Goal: Task Accomplishment & Management: Manage account settings

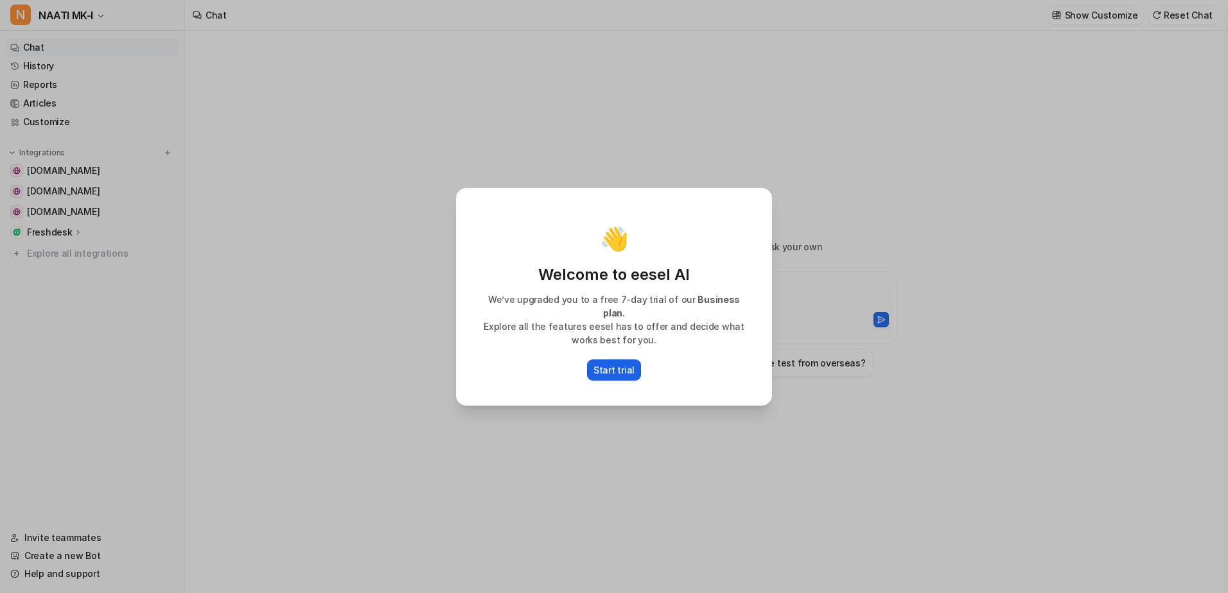
click at [621, 363] on p "Start trial" at bounding box center [613, 369] width 41 height 13
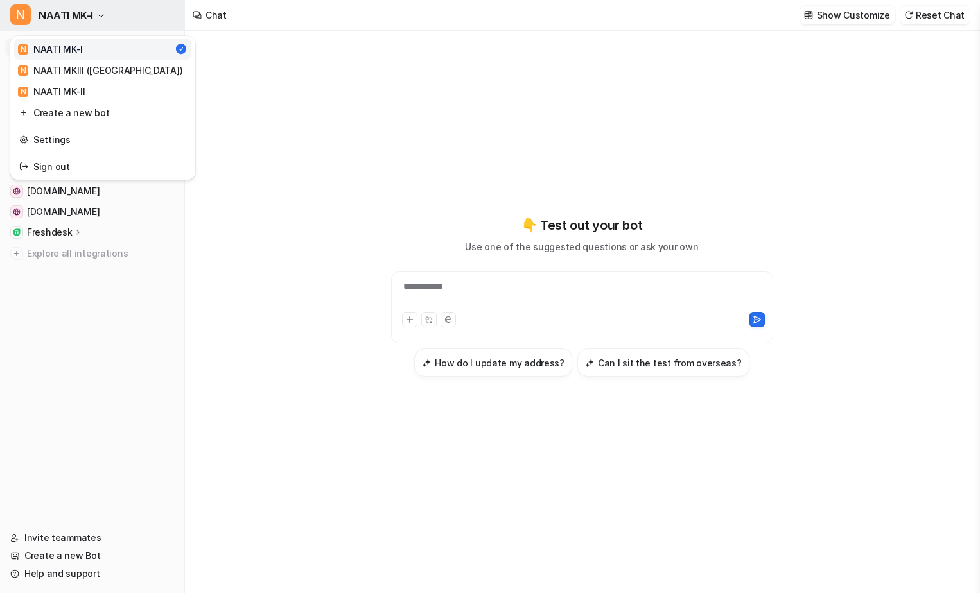
click at [104, 17] on icon "button" at bounding box center [101, 16] width 8 height 8
click at [318, 100] on div "**********" at bounding box center [490, 296] width 980 height 593
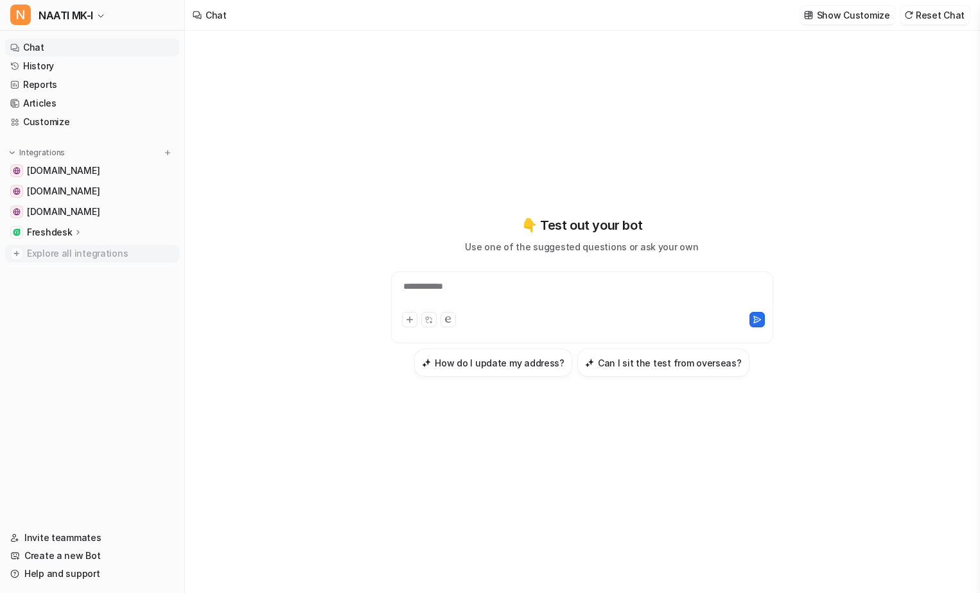
click at [91, 254] on span "Explore all integrations" at bounding box center [100, 253] width 147 height 21
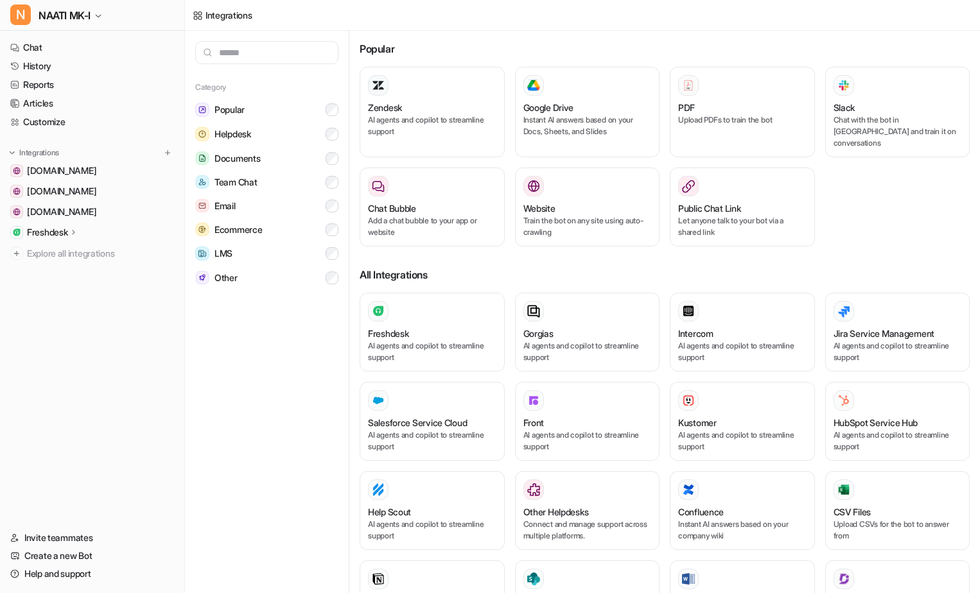
click at [44, 231] on p "Freshdesk" at bounding box center [47, 232] width 40 height 13
click at [51, 270] on p "Sources" at bounding box center [53, 269] width 33 height 13
click at [69, 272] on p "Sources" at bounding box center [53, 269] width 33 height 13
click at [37, 271] on p "Sources" at bounding box center [53, 269] width 33 height 13
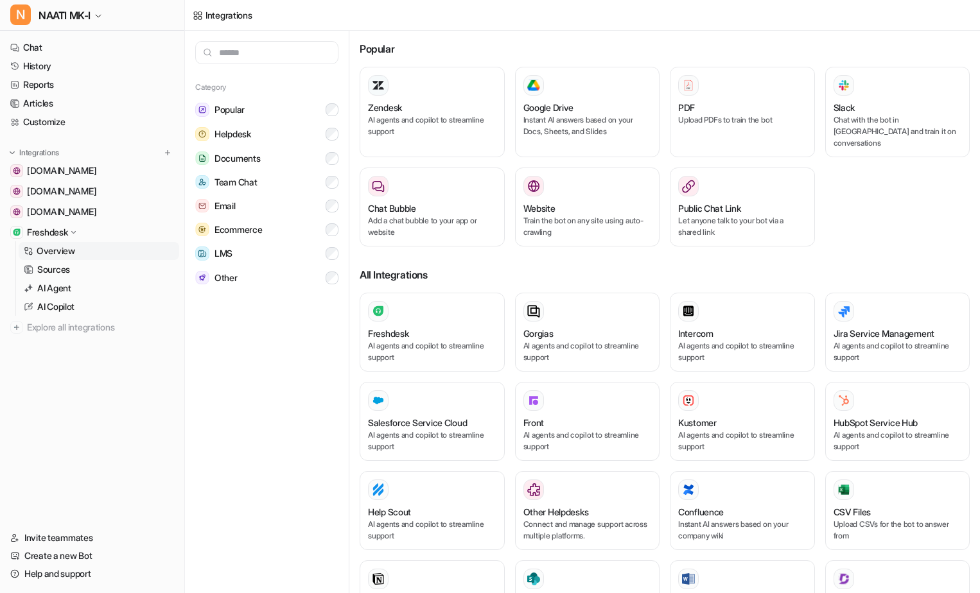
click at [77, 256] on link "Overview" at bounding box center [99, 251] width 161 height 18
click at [71, 268] on link "Sources" at bounding box center [99, 270] width 161 height 18
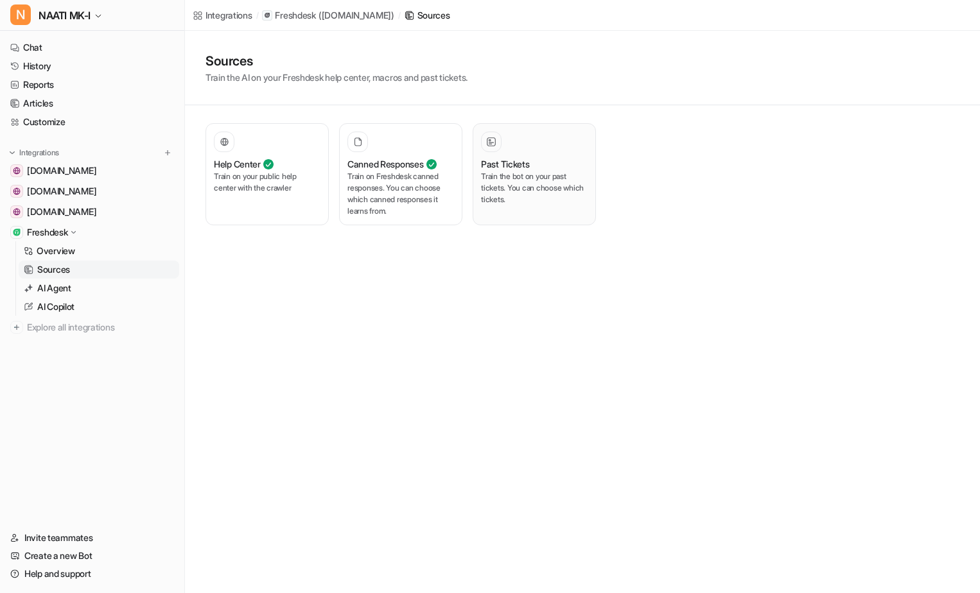
click at [587, 174] on button "Past Tickets Train the bot on your past tickets. You can choose which tickets." at bounding box center [534, 174] width 123 height 102
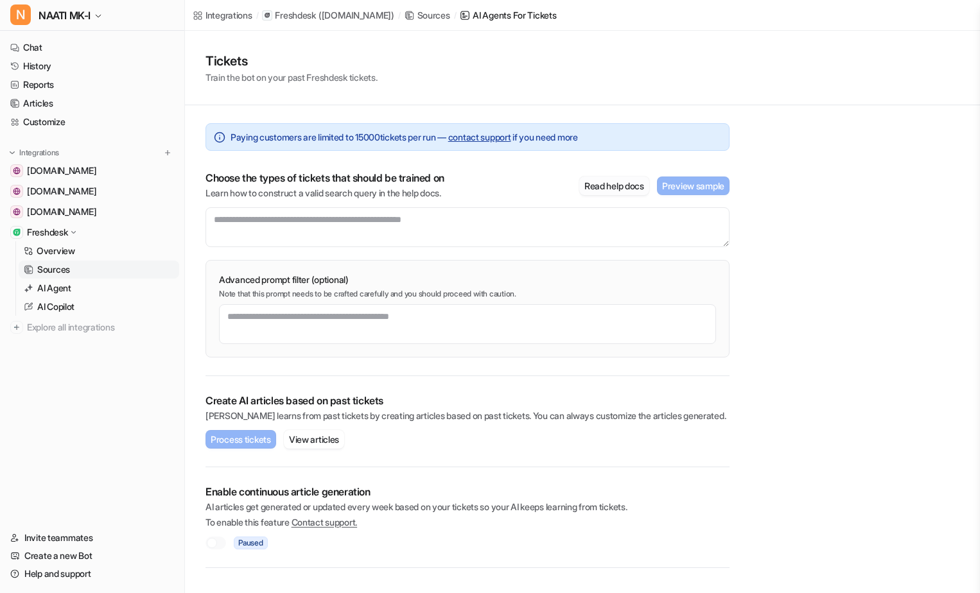
click at [598, 186] on button "Read help docs" at bounding box center [614, 186] width 70 height 19
click at [85, 533] on link "Invite teammates" at bounding box center [92, 538] width 174 height 18
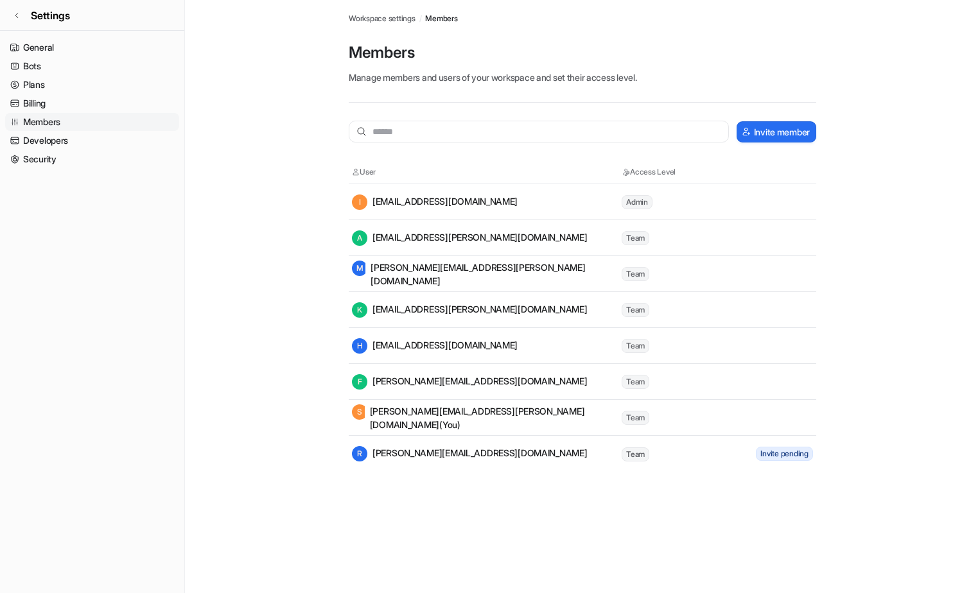
click at [280, 361] on main "Workspace settings / Members Members Manage members and users of your workspace…" at bounding box center [582, 236] width 795 height 472
click at [35, 20] on span "Settings" at bounding box center [50, 15] width 39 height 15
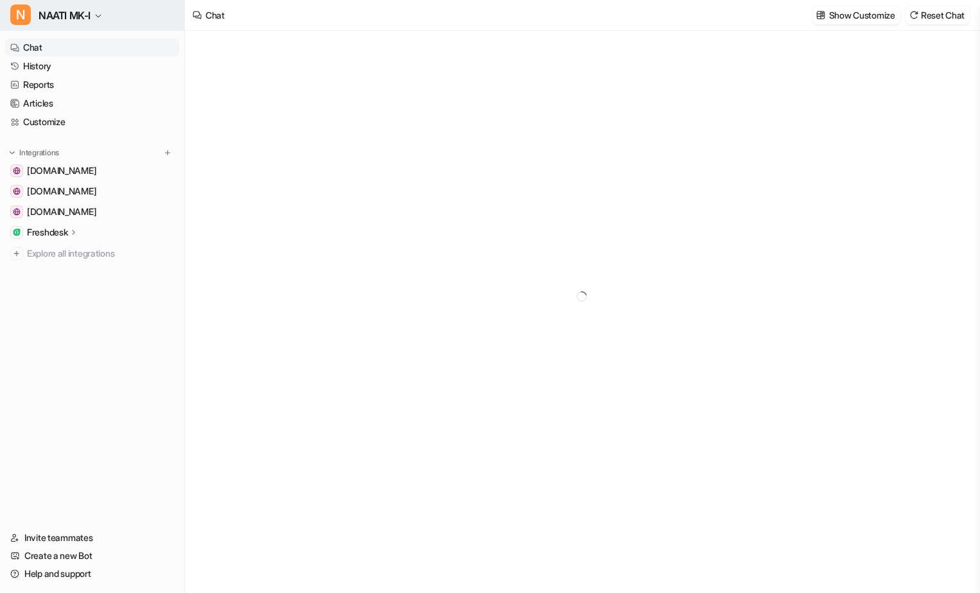
type textarea "**********"
